Goal: Task Accomplishment & Management: Manage account settings

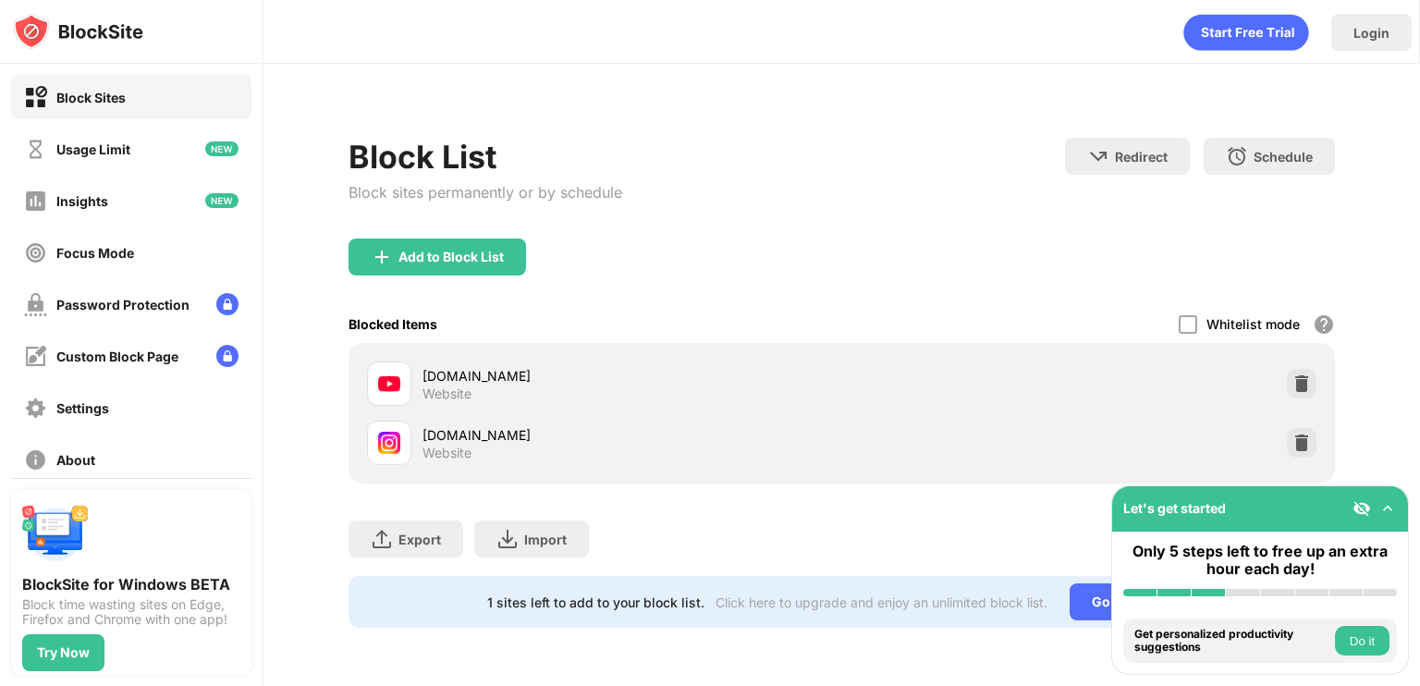
click at [1178, 328] on div "Blocked Items Whitelist mode Block all websites except for those in your whitel…" at bounding box center [841, 324] width 986 height 38
click at [1198, 331] on div "Whitelist mode Block all websites except for those in your whitelist. Whitelist…" at bounding box center [1256, 324] width 156 height 38
click at [1194, 330] on div at bounding box center [1187, 324] width 18 height 18
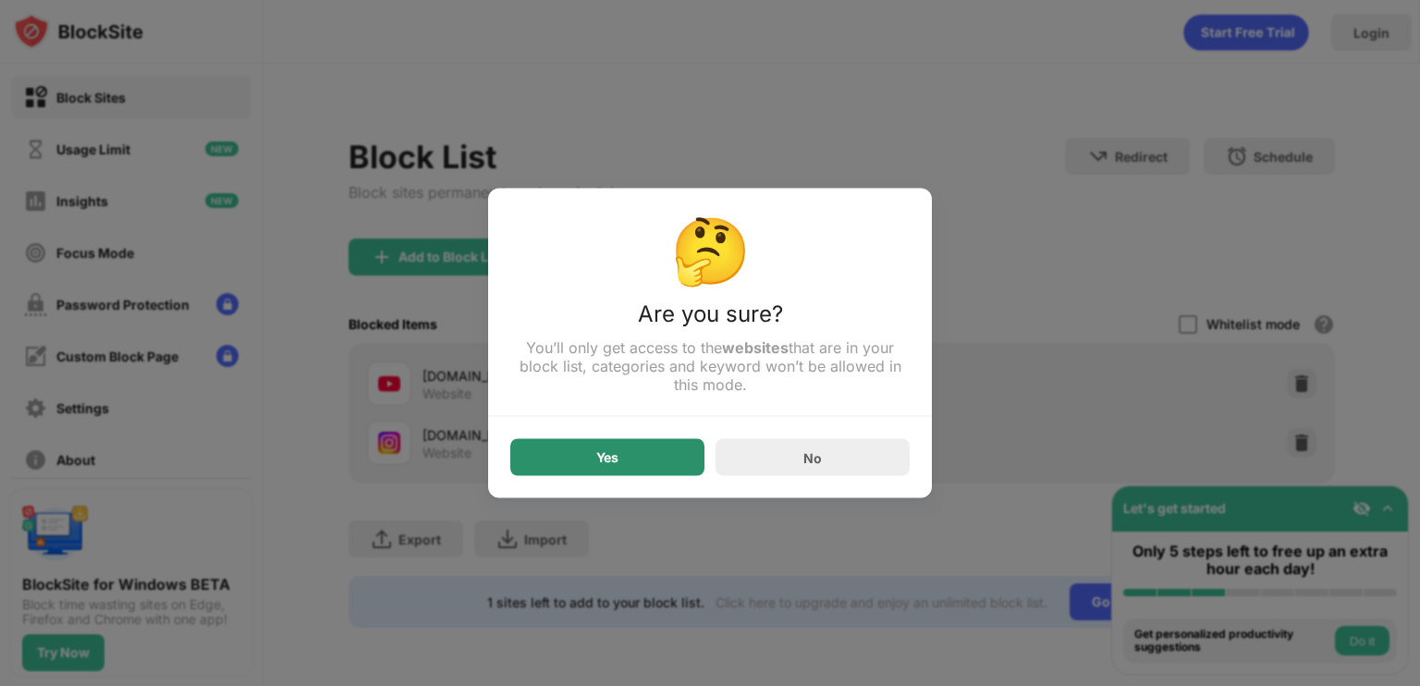
click at [636, 461] on div "Yes" at bounding box center [607, 457] width 194 height 37
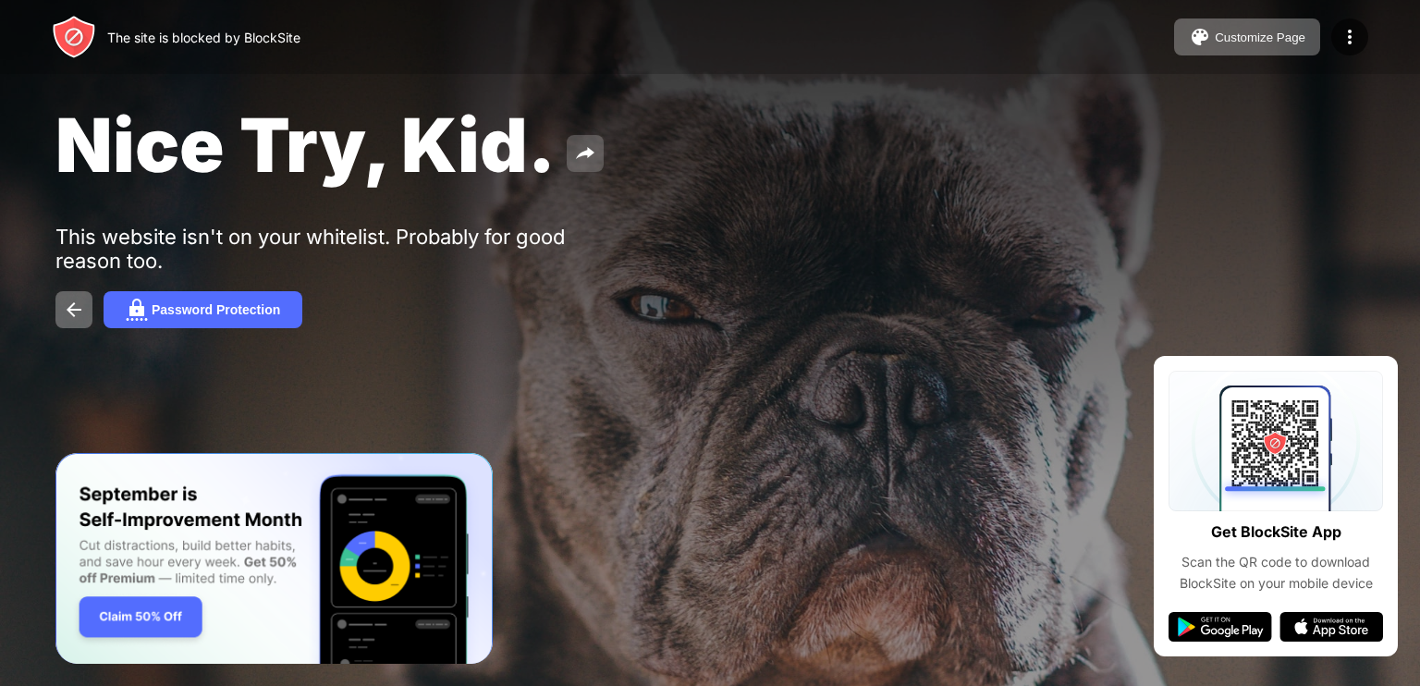
click at [569, 144] on button at bounding box center [585, 153] width 37 height 37
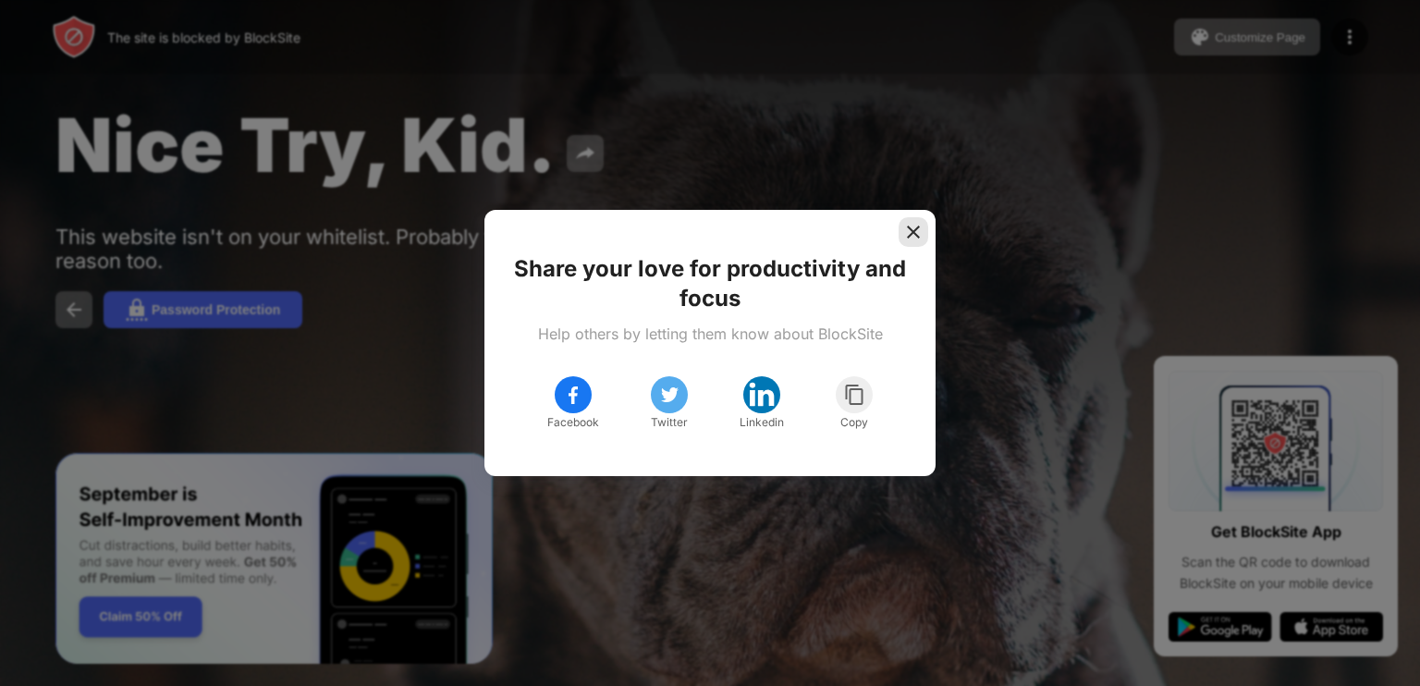
click at [921, 239] on img at bounding box center [913, 232] width 18 height 18
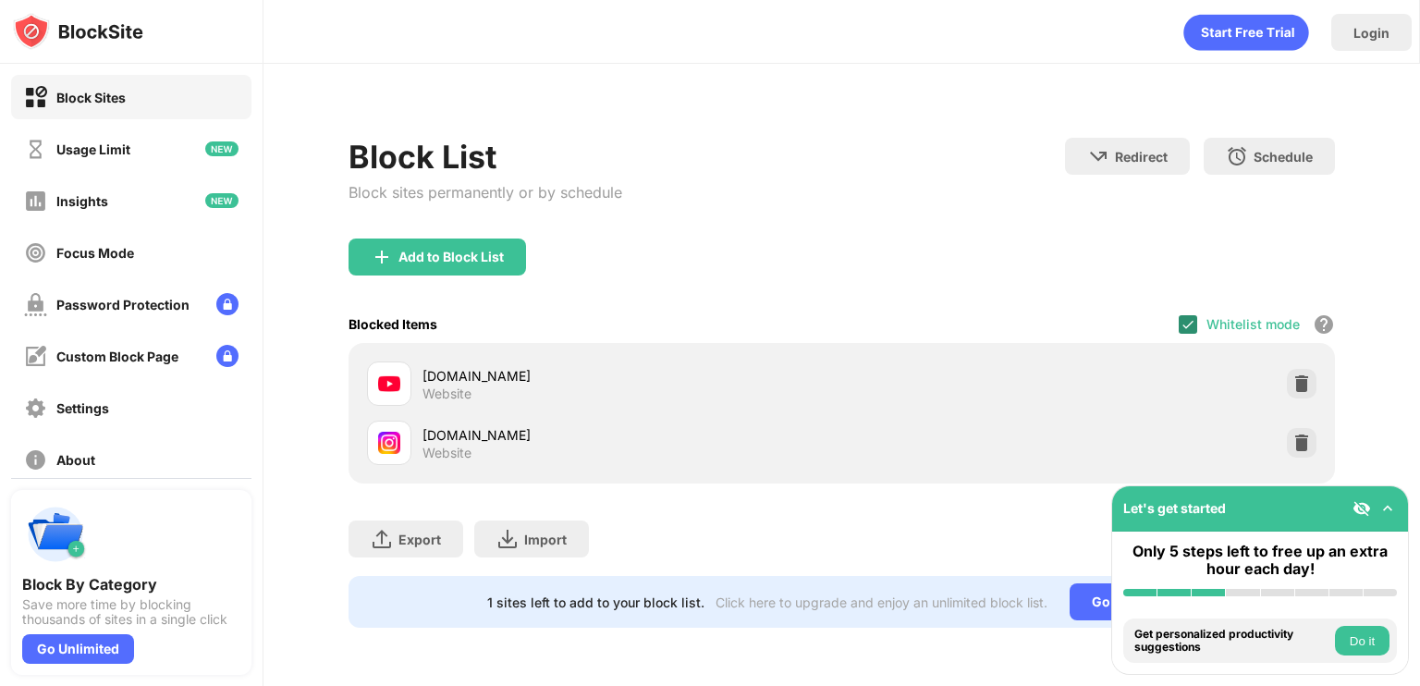
click at [1193, 325] on img at bounding box center [1187, 324] width 15 height 15
click at [956, 256] on div "Add to Block List" at bounding box center [841, 271] width 986 height 67
